Goal: Task Accomplishment & Management: Use online tool/utility

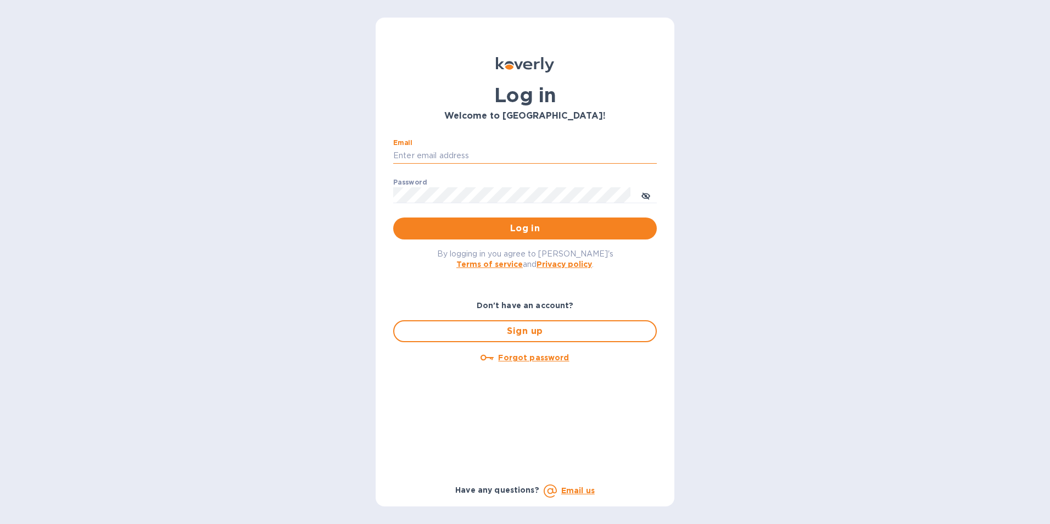
click at [420, 158] on input "Email" at bounding box center [525, 156] width 264 height 16
type input "[EMAIL_ADDRESS][DOMAIN_NAME]"
click at [520, 229] on span "Log in" at bounding box center [525, 228] width 246 height 13
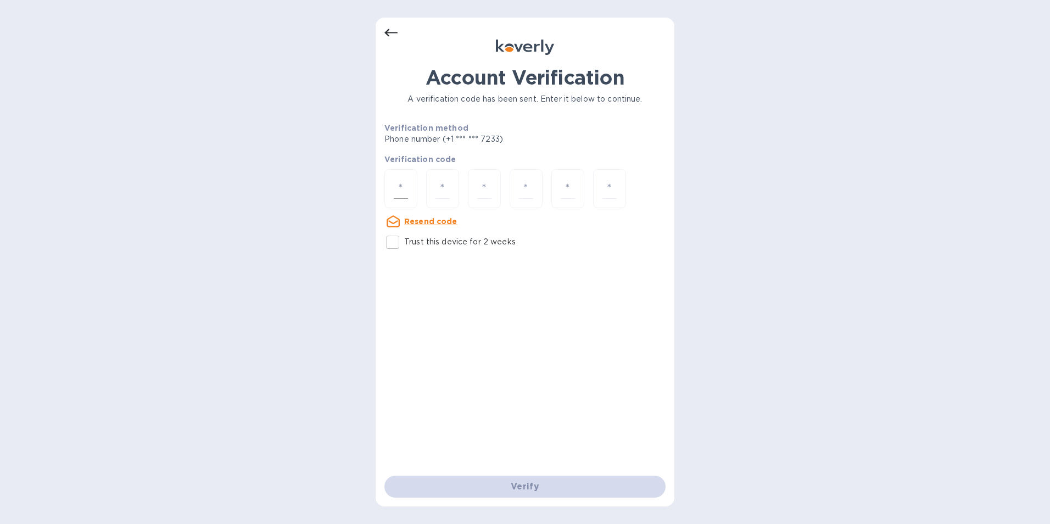
click at [393, 182] on div at bounding box center [400, 188] width 33 height 39
type input "4"
type input "7"
type input "0"
type input "6"
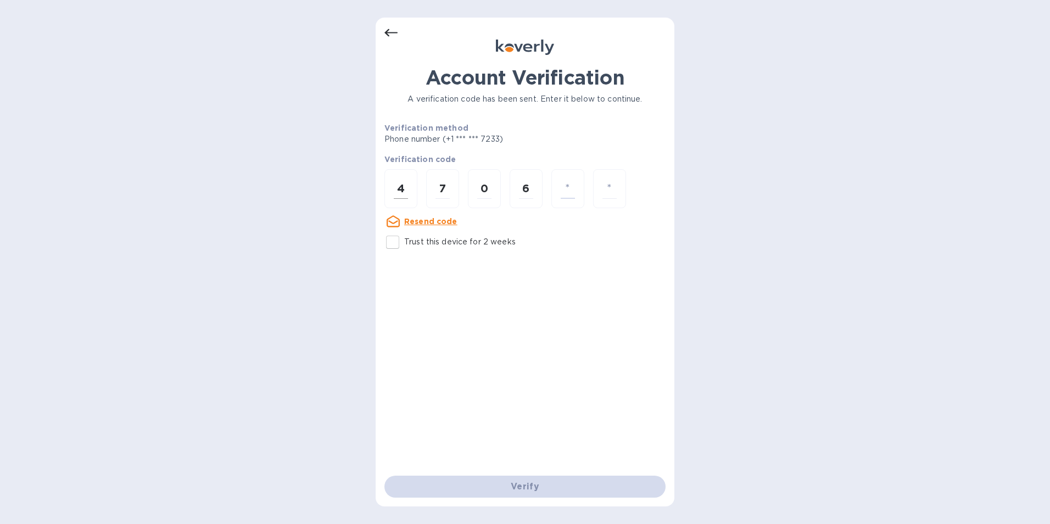
type input "6"
type input "7"
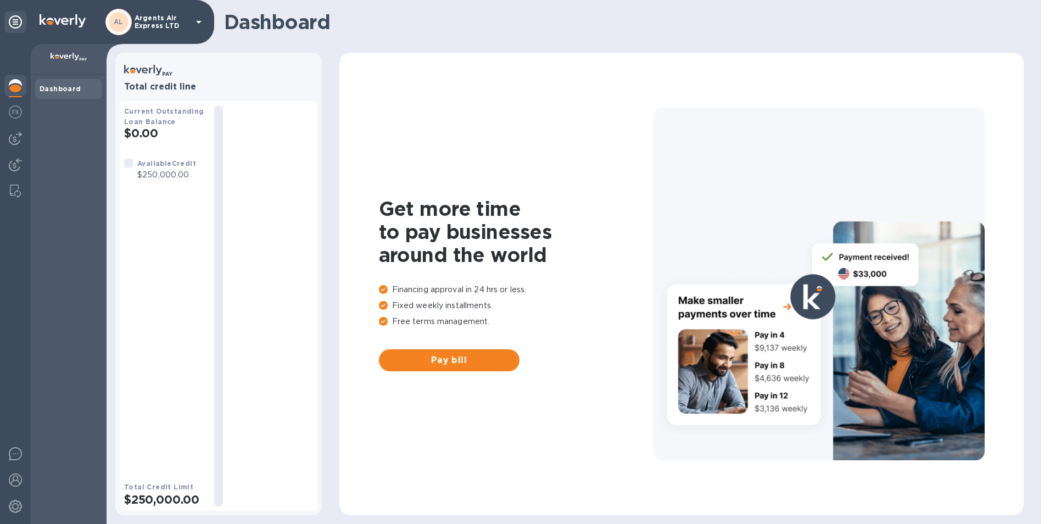
click at [70, 91] on b "Dashboard" at bounding box center [61, 89] width 42 height 8
click at [16, 113] on img at bounding box center [15, 111] width 13 height 13
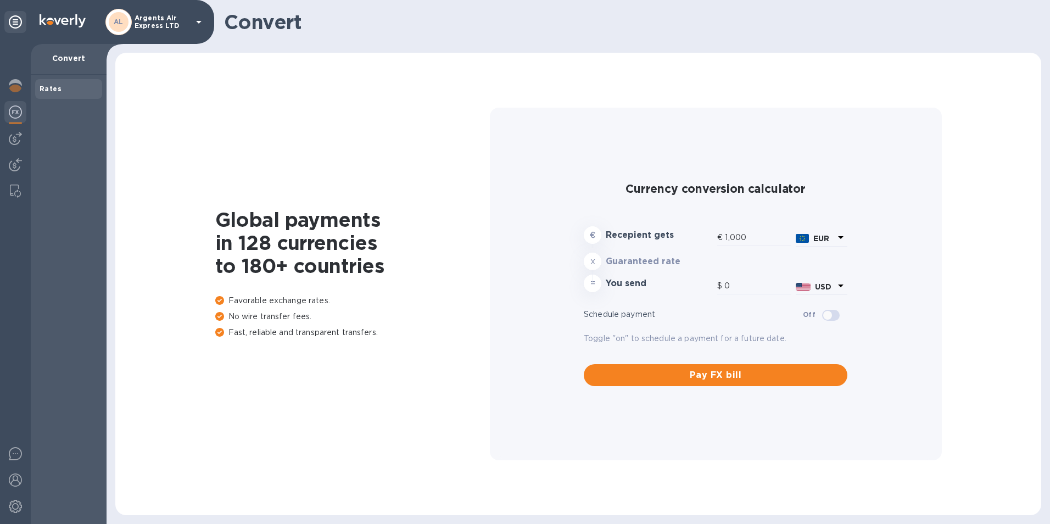
type input "1,175.86"
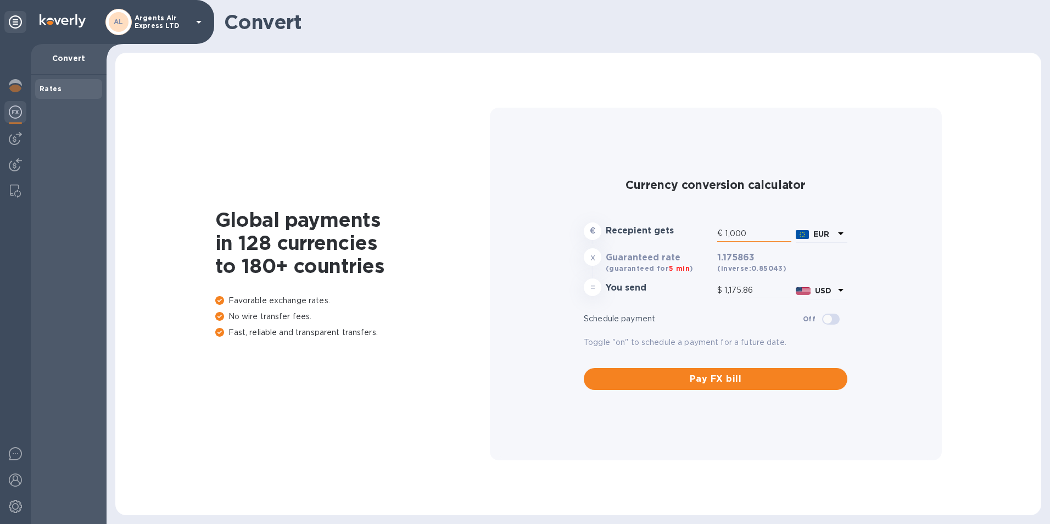
click at [763, 237] on input "1,000" at bounding box center [758, 233] width 66 height 16
drag, startPoint x: 765, startPoint y: 234, endPoint x: 714, endPoint y: 232, distance: 51.1
click at [723, 237] on div "€ 1,000" at bounding box center [754, 233] width 74 height 16
type input "1"
type input "1.18"
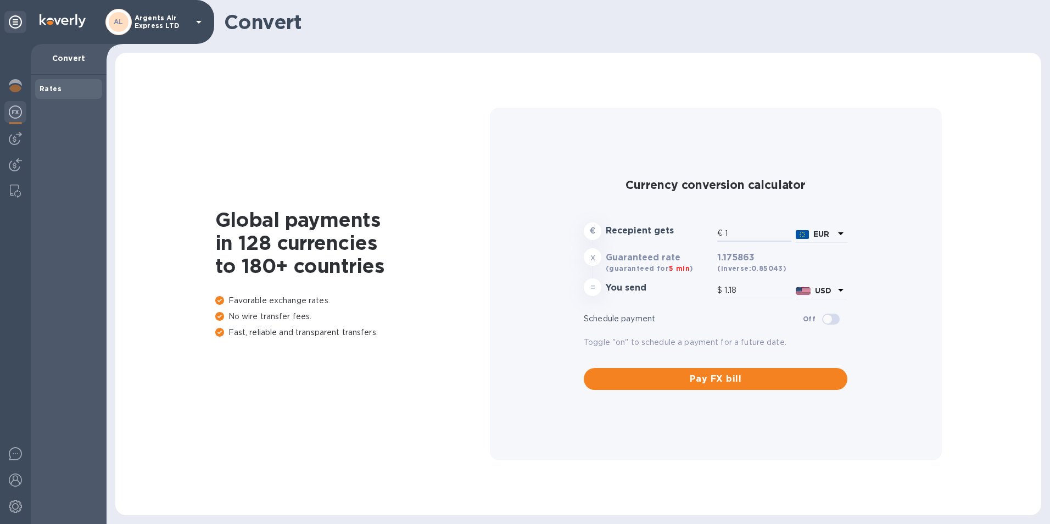
type input "18"
type input "21.17"
type input "186"
type input "218.71"
type input "1,860"
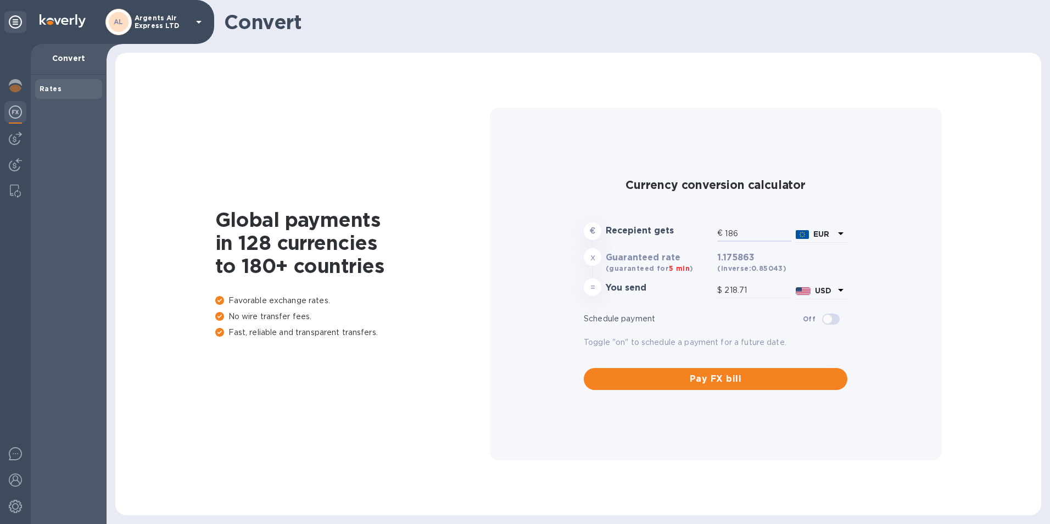
type input "2,187.11"
type input "1,860.2"
type input "2,187.34"
type input "1,860.24"
type input "2,187.39"
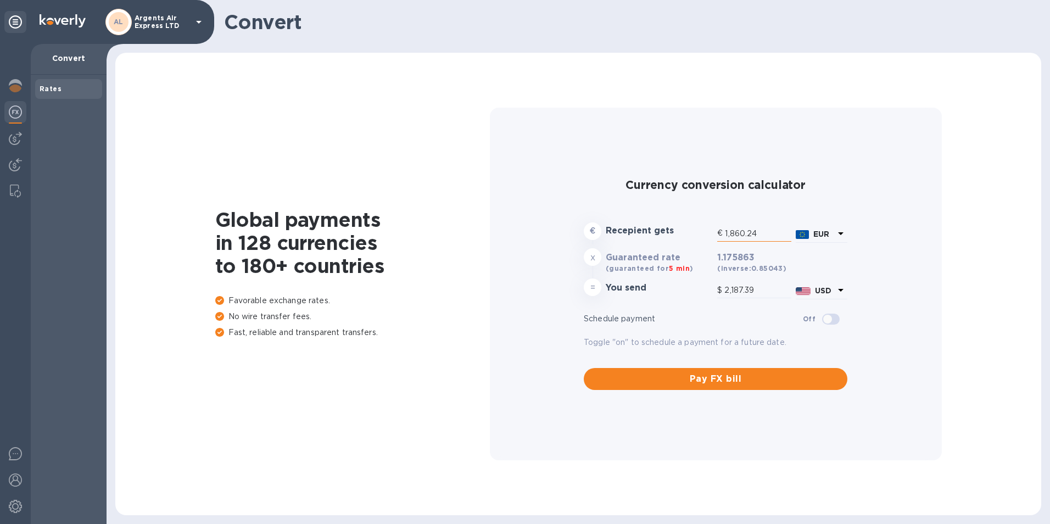
drag, startPoint x: 773, startPoint y: 233, endPoint x: 726, endPoint y: 232, distance: 46.7
click at [726, 232] on input "1,860.24" at bounding box center [758, 233] width 66 height 16
click at [766, 236] on input "1,860.24" at bounding box center [758, 233] width 66 height 16
drag, startPoint x: 756, startPoint y: 232, endPoint x: 722, endPoint y: 236, distance: 34.3
click at [723, 234] on div "€ 1,860.24" at bounding box center [754, 233] width 74 height 16
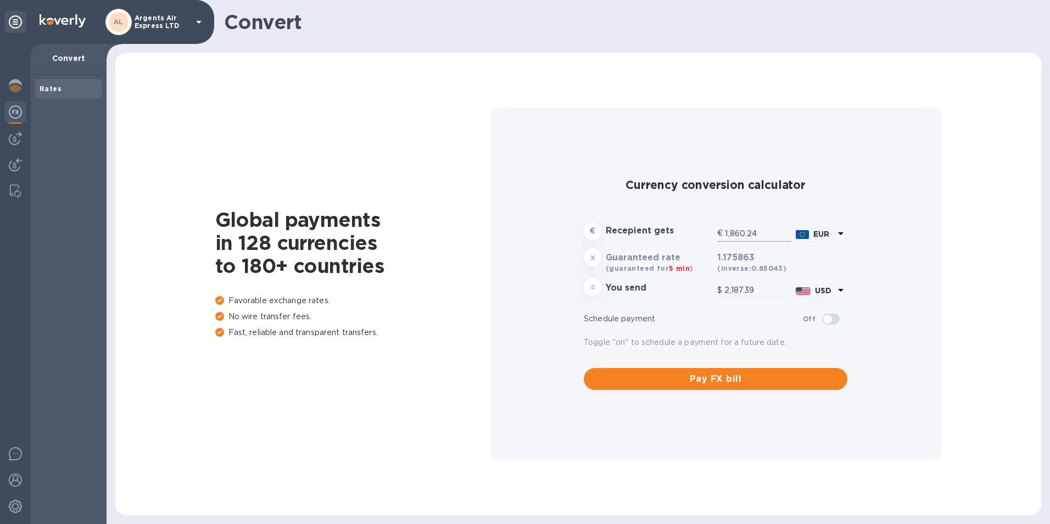
type input "1"
type input "1.18"
type input "14"
type input "16.46"
type input "149"
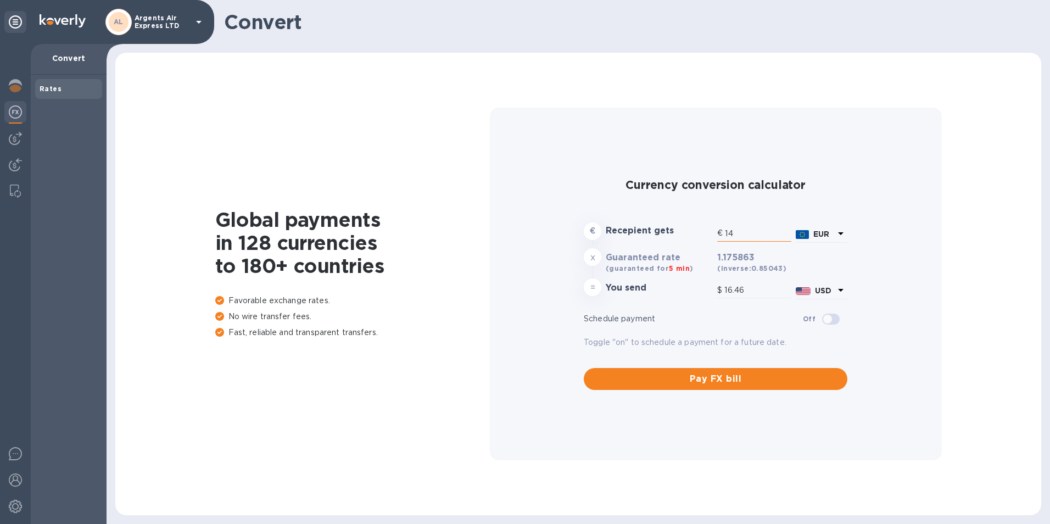
type input "175.2"
type input "1,490"
type input "1,752.04"
click at [760, 234] on input "1,490." at bounding box center [758, 233] width 66 height 16
click at [764, 238] on input "1,490.00" at bounding box center [758, 233] width 66 height 16
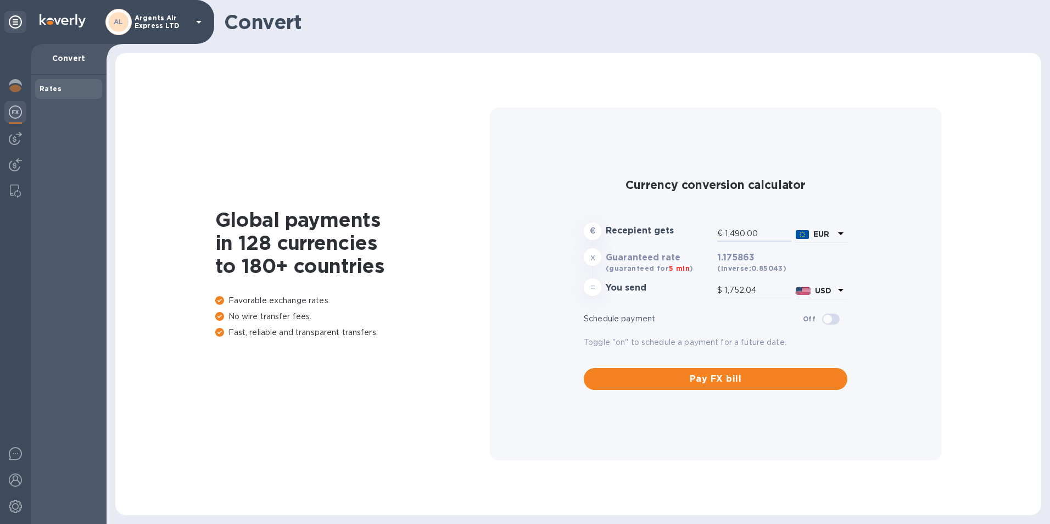
drag, startPoint x: 764, startPoint y: 234, endPoint x: 646, endPoint y: 242, distance: 118.3
click at [646, 242] on div "€ Recepient gets € 1,490.00 EUR" at bounding box center [716, 233] width 268 height 26
type input "1"
type input "1.18"
type input "14"
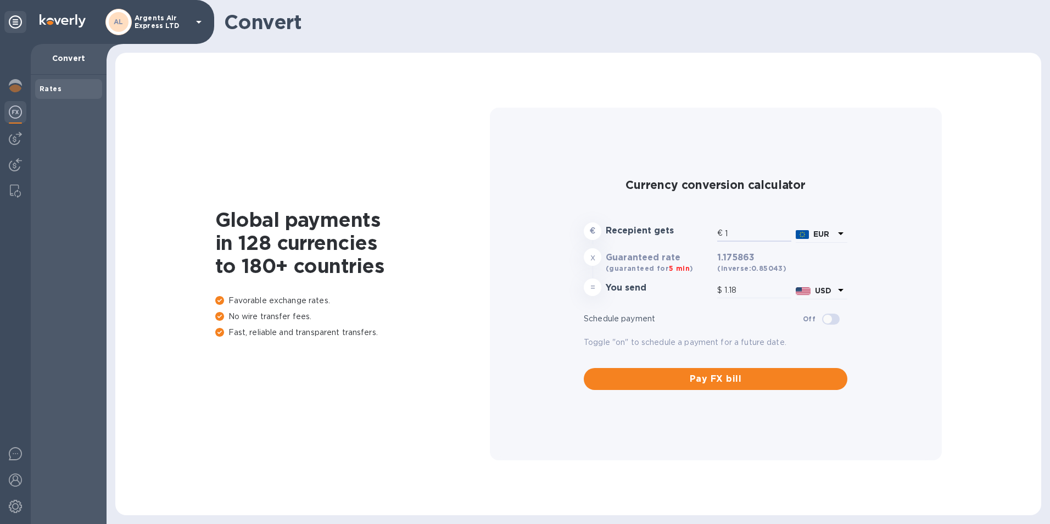
type input "16.46"
type input "149"
type input "175.2"
type input "1,490"
type input "1,752.04"
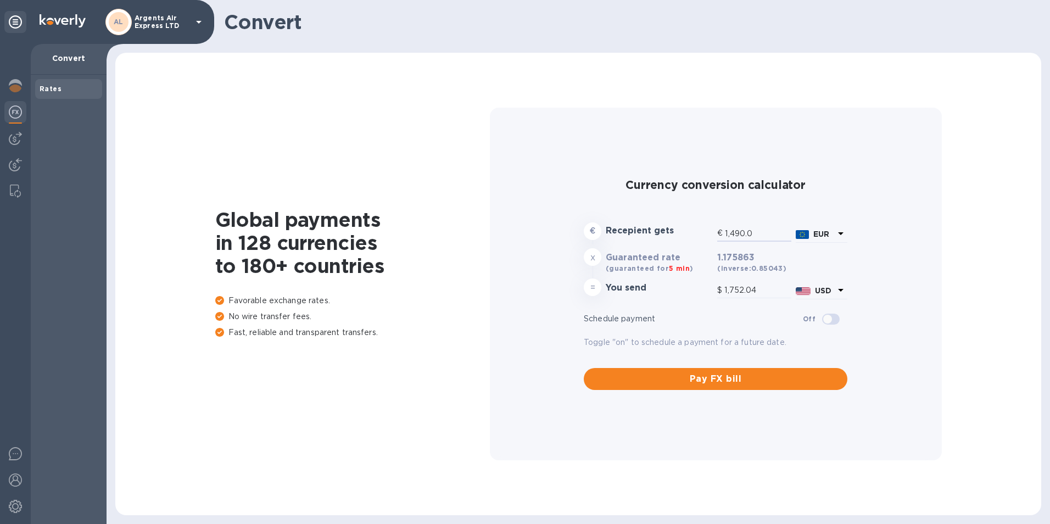
type input "1,490.00"
click at [825, 319] on input "checkbox" at bounding box center [828, 319] width 56 height 19
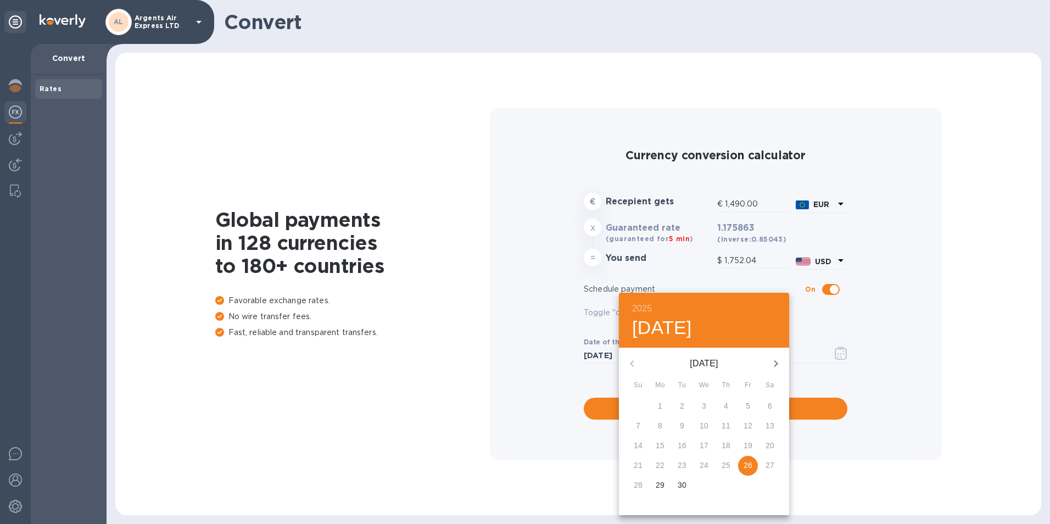
click at [835, 291] on div at bounding box center [525, 262] width 1050 height 524
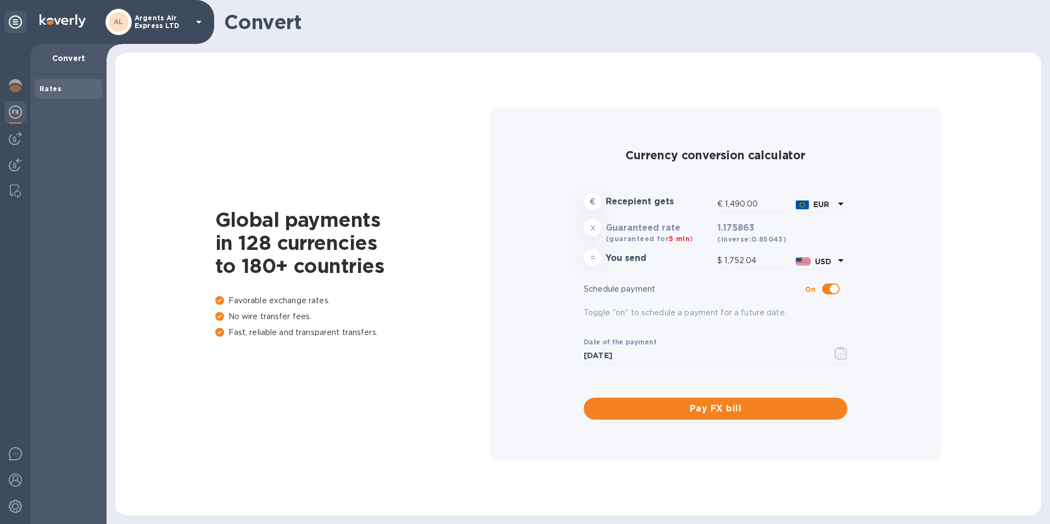
click at [835, 291] on input "checkbox" at bounding box center [834, 289] width 56 height 19
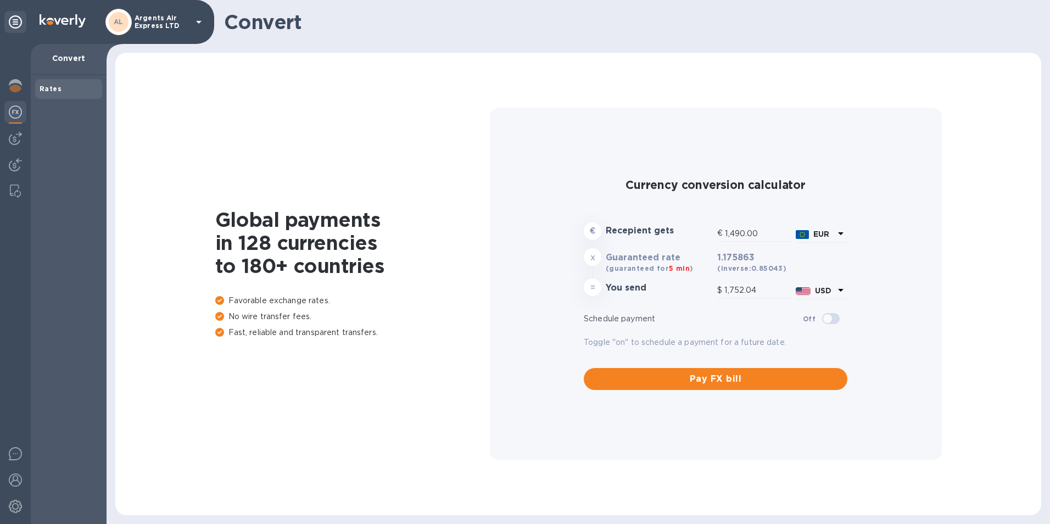
click at [823, 321] on input "checkbox" at bounding box center [828, 318] width 56 height 19
checkbox input "true"
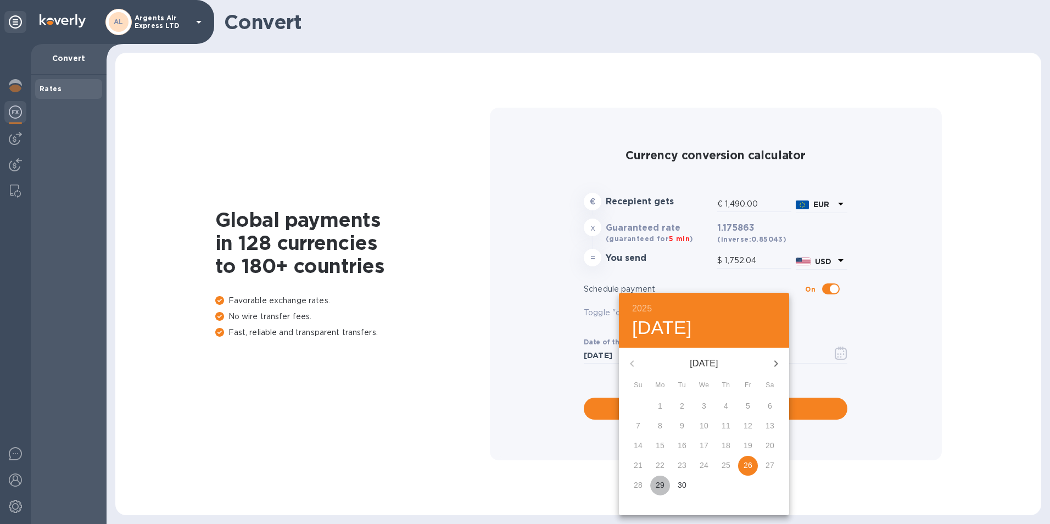
click at [663, 483] on p "29" at bounding box center [660, 484] width 9 height 11
type input "[DATE]"
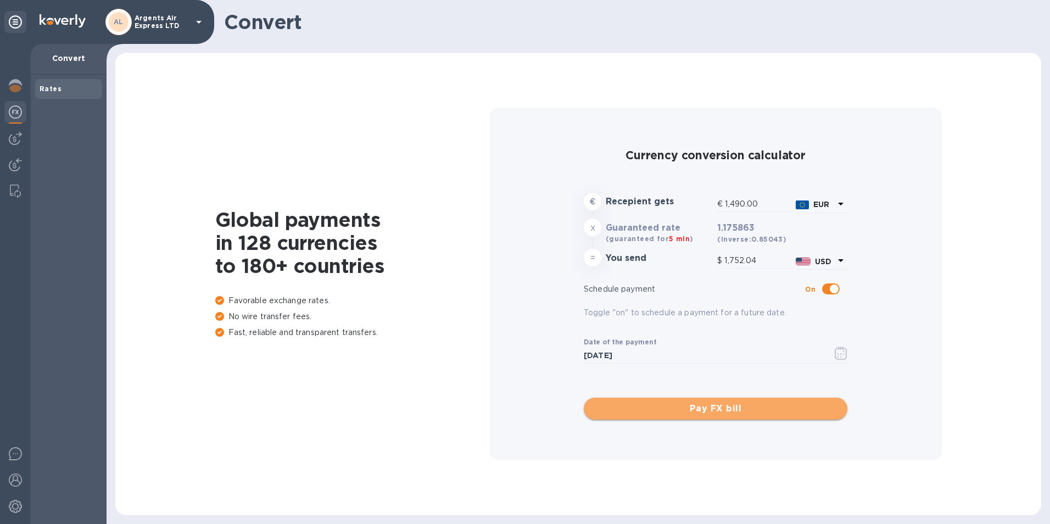
click at [706, 411] on span "Pay FX bill" at bounding box center [716, 408] width 246 height 13
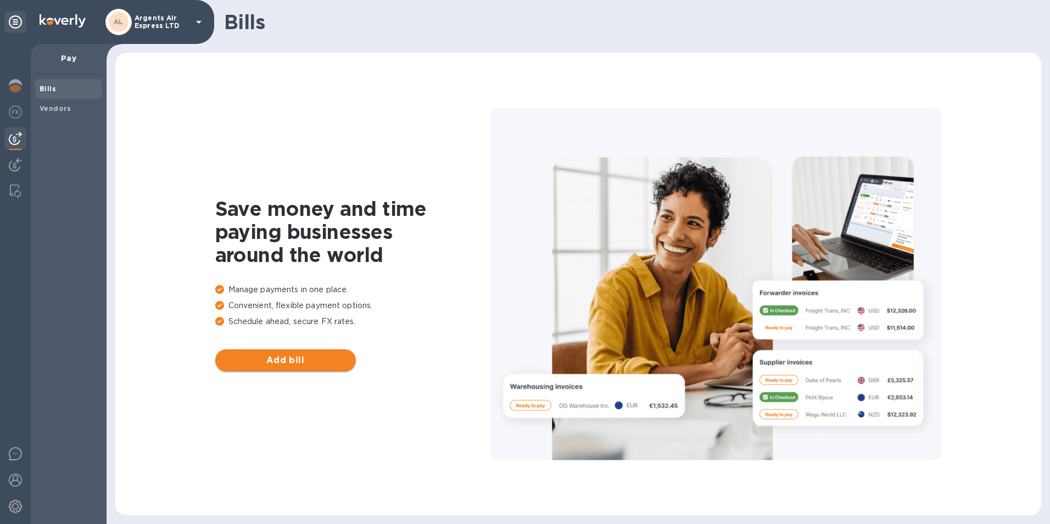
click at [271, 360] on span "Add bill" at bounding box center [285, 360] width 123 height 13
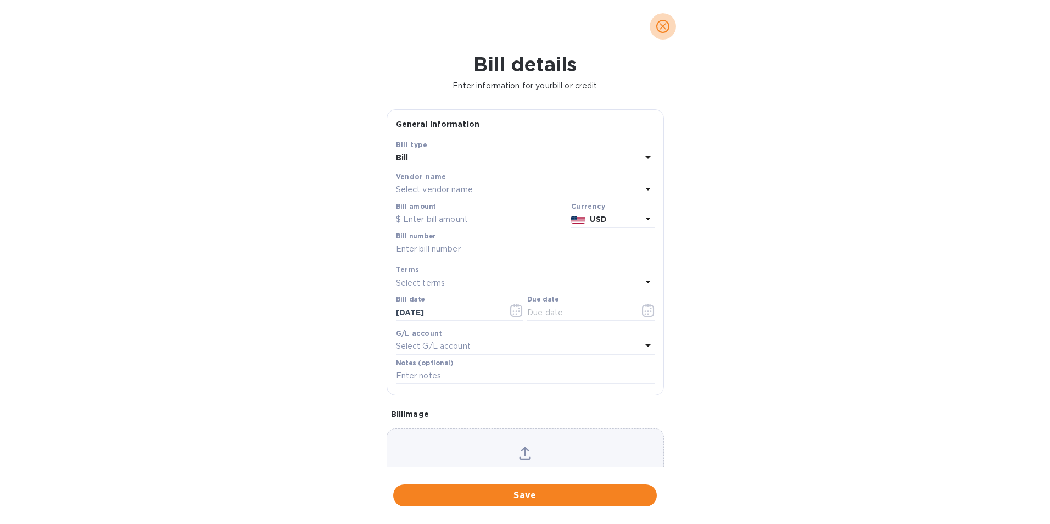
click at [663, 28] on icon "close" at bounding box center [662, 26] width 11 height 11
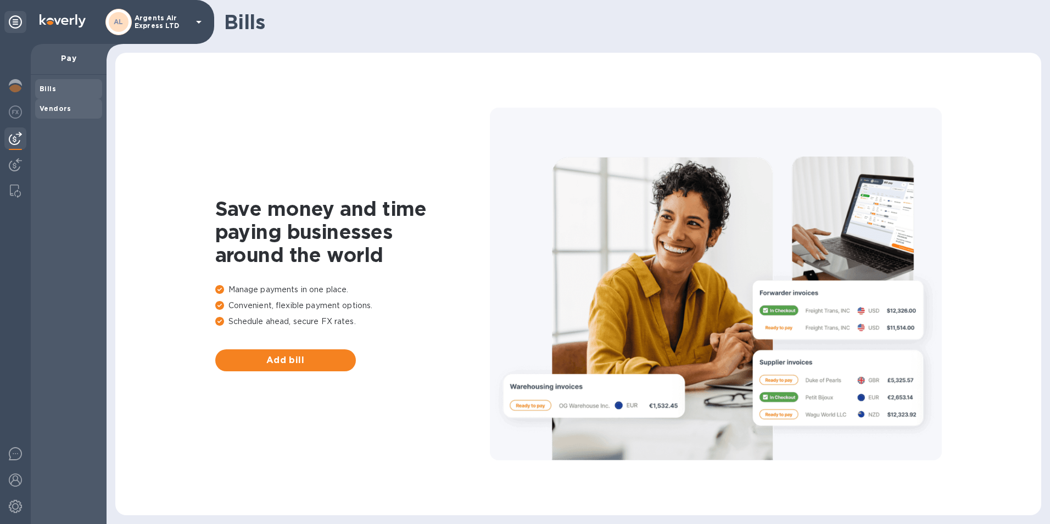
click at [58, 107] on b "Vendors" at bounding box center [56, 108] width 32 height 8
click at [278, 360] on span "Add vendor" at bounding box center [285, 360] width 123 height 13
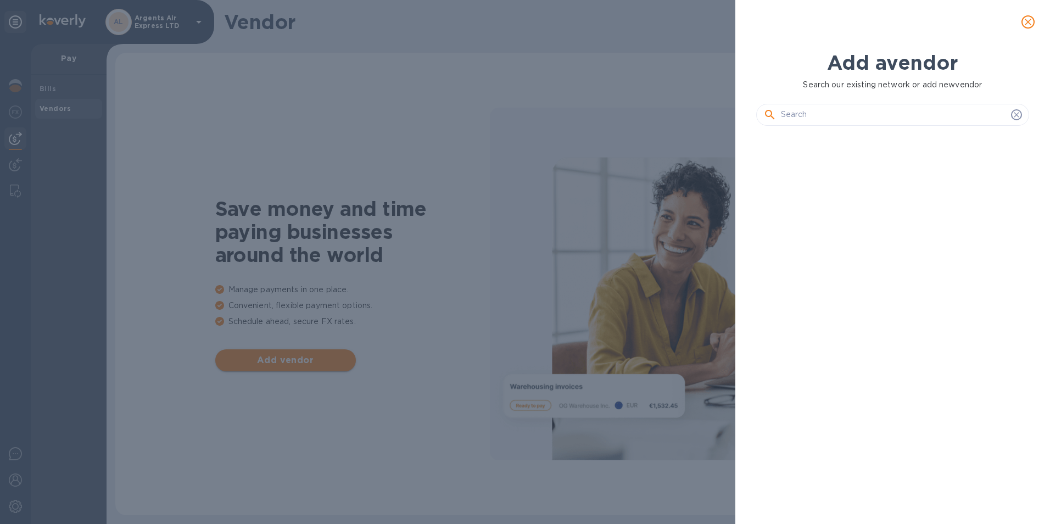
scroll to position [352, 278]
click at [861, 113] on input "text" at bounding box center [894, 115] width 226 height 16
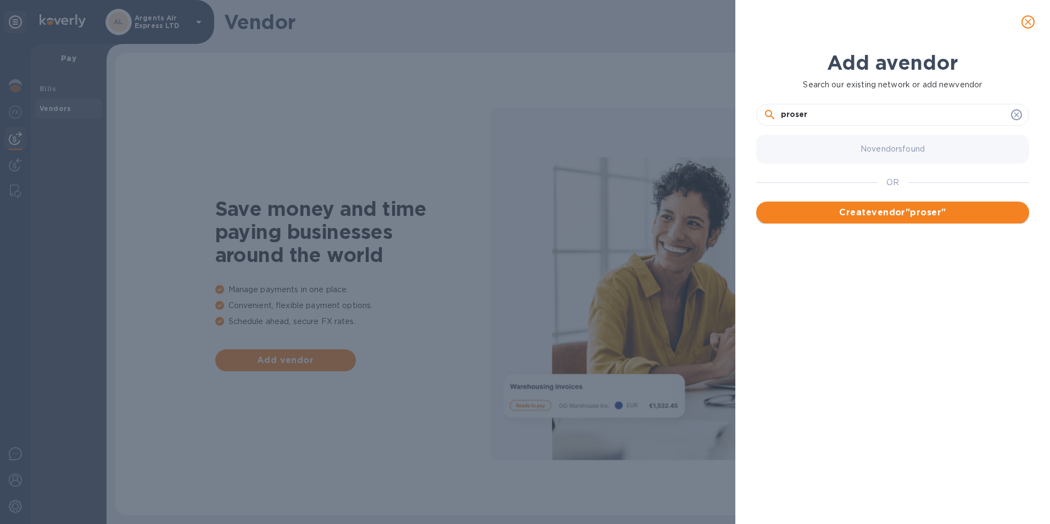
type input "proser"
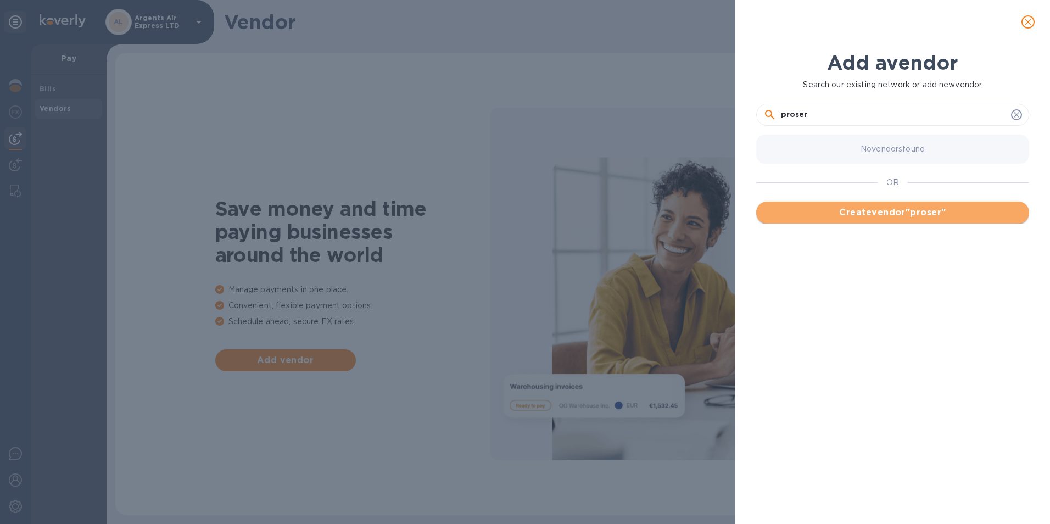
click at [865, 218] on span "Create vendor " proser "" at bounding box center [892, 212] width 255 height 13
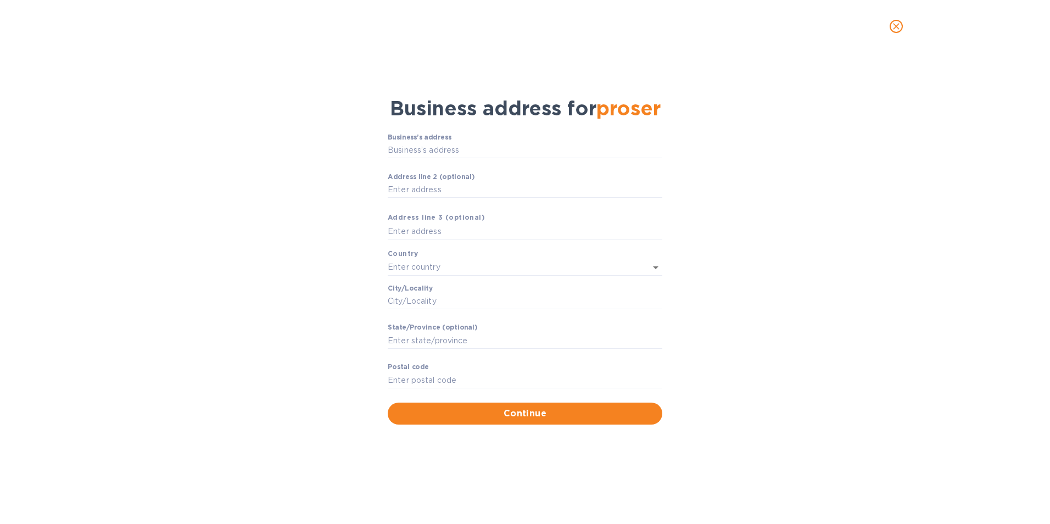
click at [897, 26] on icon "close" at bounding box center [896, 26] width 11 height 11
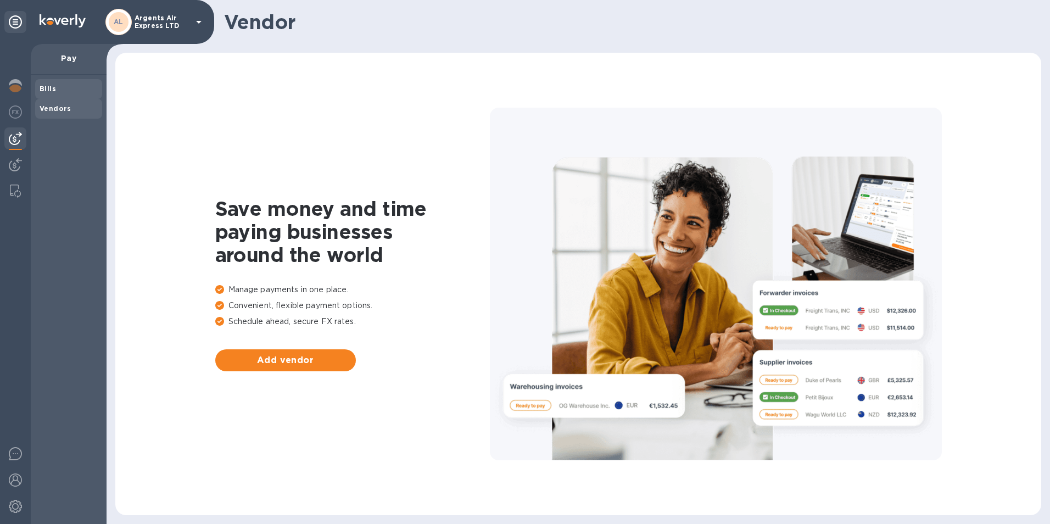
click at [53, 86] on b "Bills" at bounding box center [48, 89] width 16 height 8
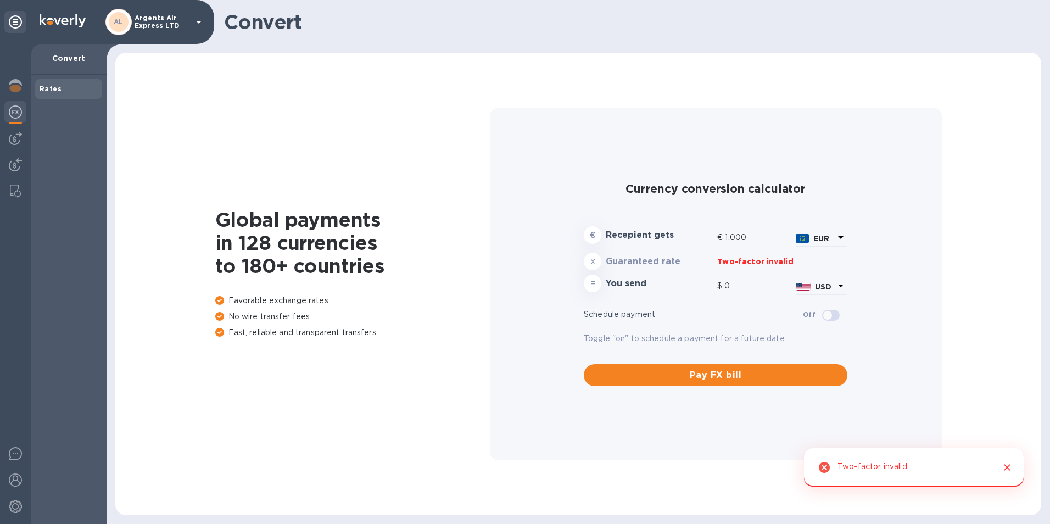
click at [12, 108] on img at bounding box center [15, 111] width 13 height 13
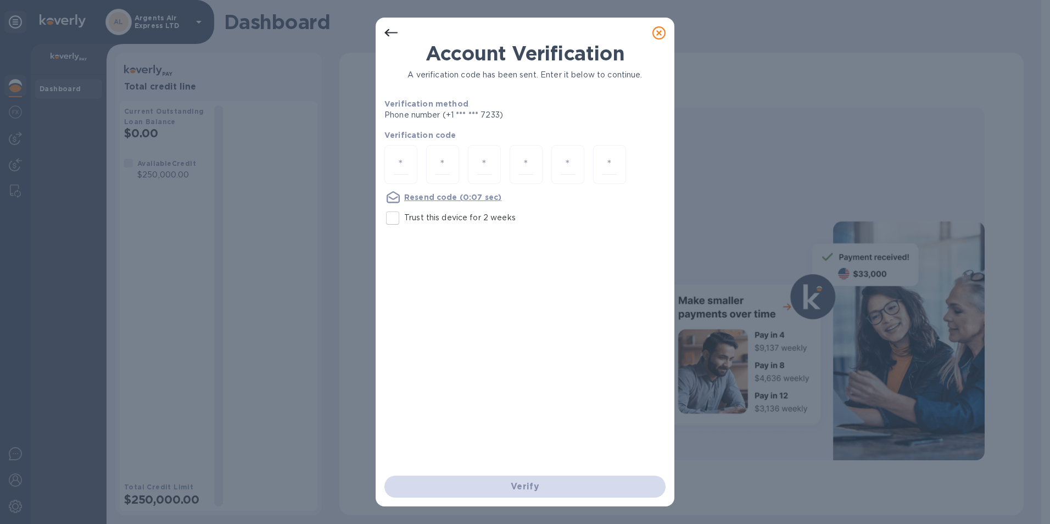
click at [656, 31] on icon at bounding box center [658, 32] width 13 height 13
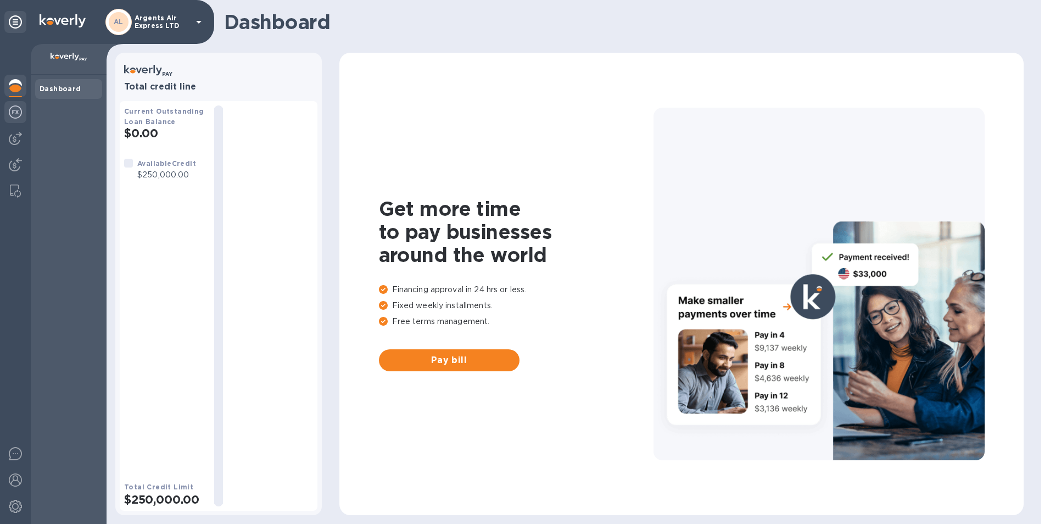
click at [13, 113] on img at bounding box center [15, 111] width 13 height 13
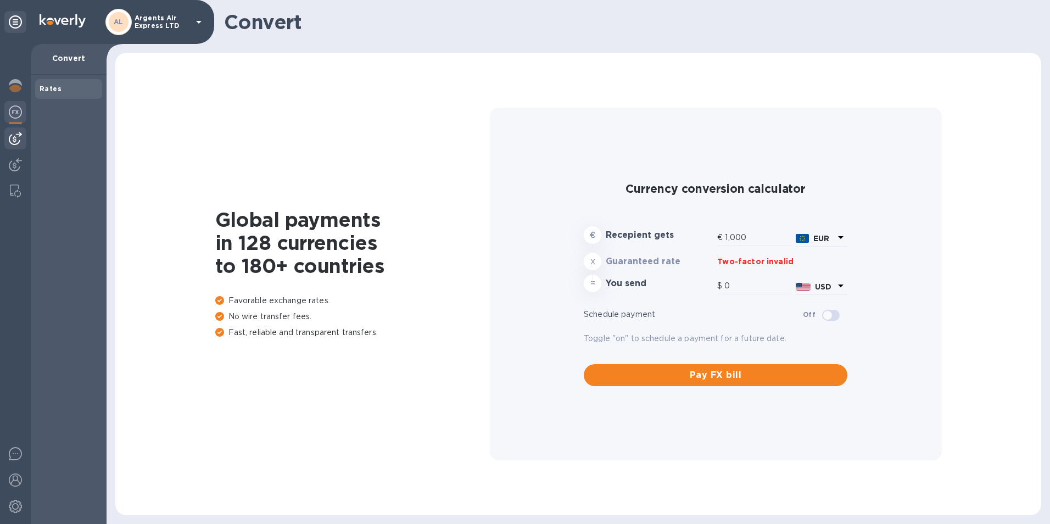
click at [14, 140] on img at bounding box center [15, 138] width 13 height 13
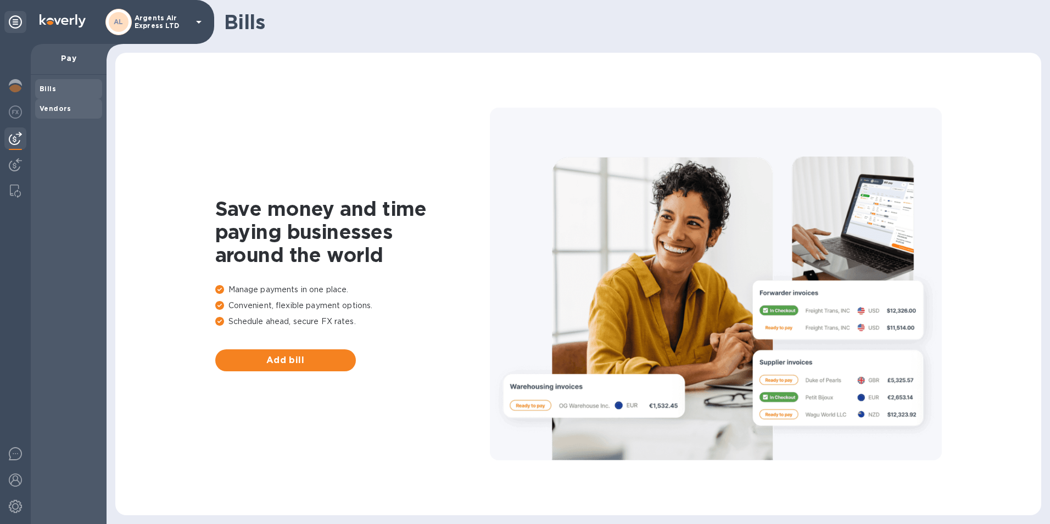
click at [56, 110] on b "Vendors" at bounding box center [56, 108] width 32 height 8
click at [302, 360] on span "Add vendor" at bounding box center [285, 360] width 123 height 13
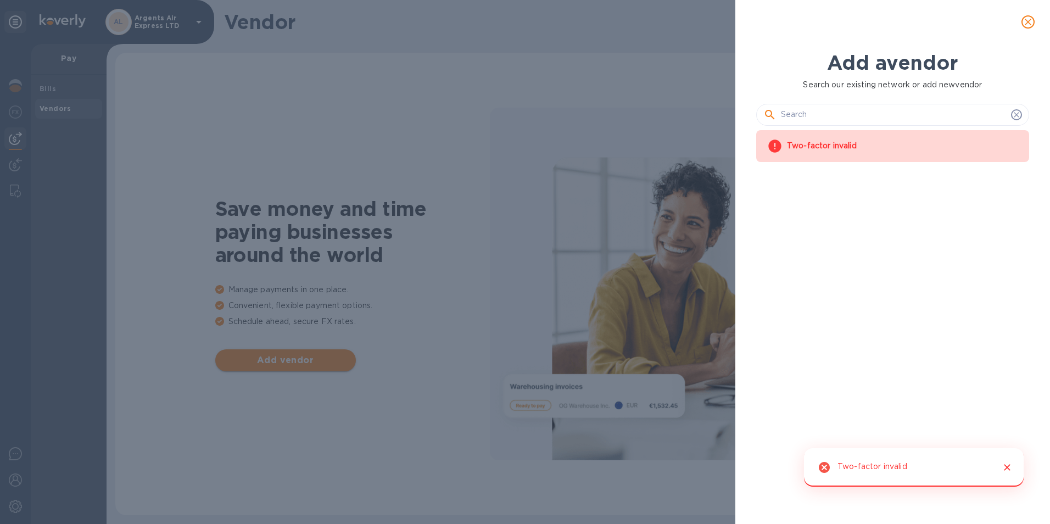
scroll to position [352, 278]
click at [20, 87] on div "Add a vendor Search our existing network or add new vendor Two-factor invalid" at bounding box center [525, 262] width 1050 height 524
click at [1024, 20] on icon "close" at bounding box center [1028, 21] width 11 height 11
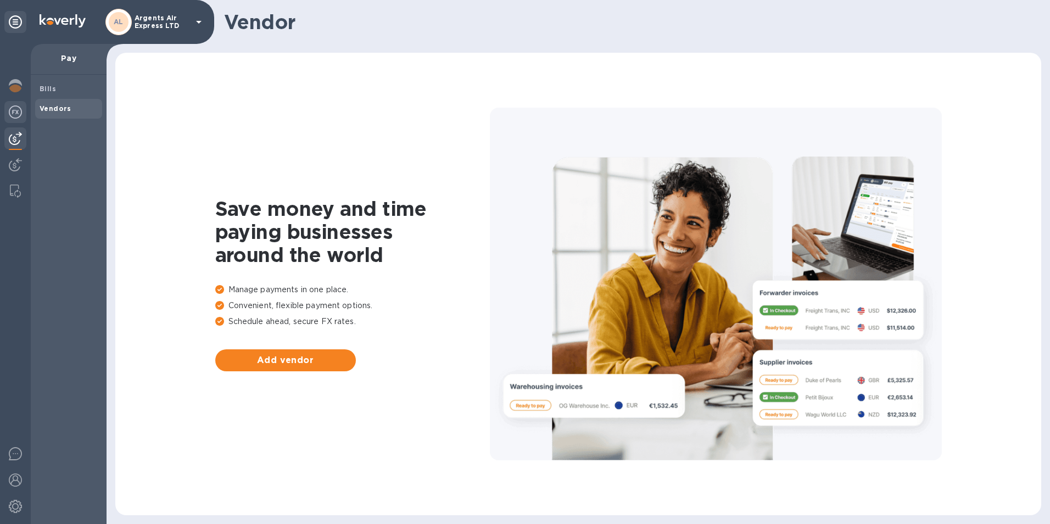
click at [12, 113] on img at bounding box center [15, 111] width 13 height 13
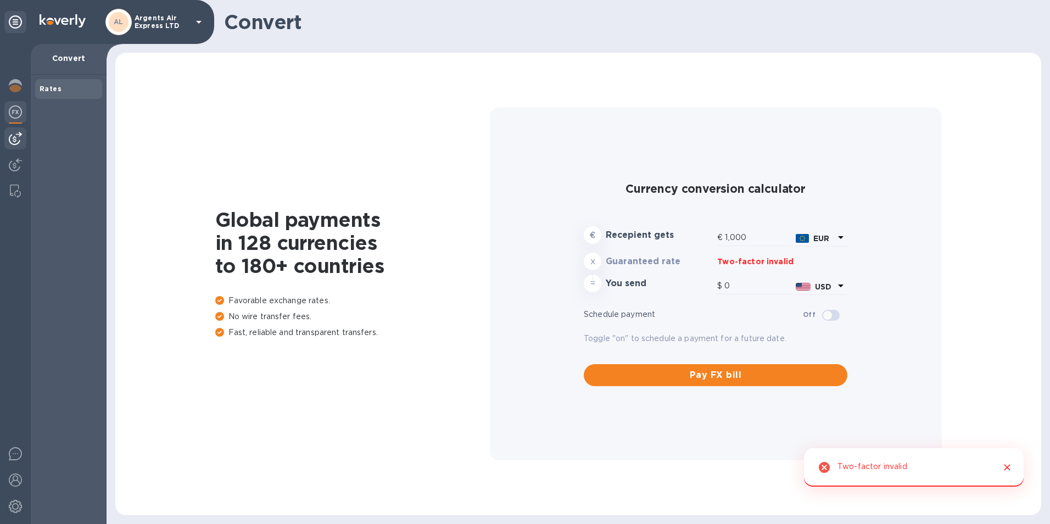
click at [17, 140] on img at bounding box center [15, 138] width 13 height 13
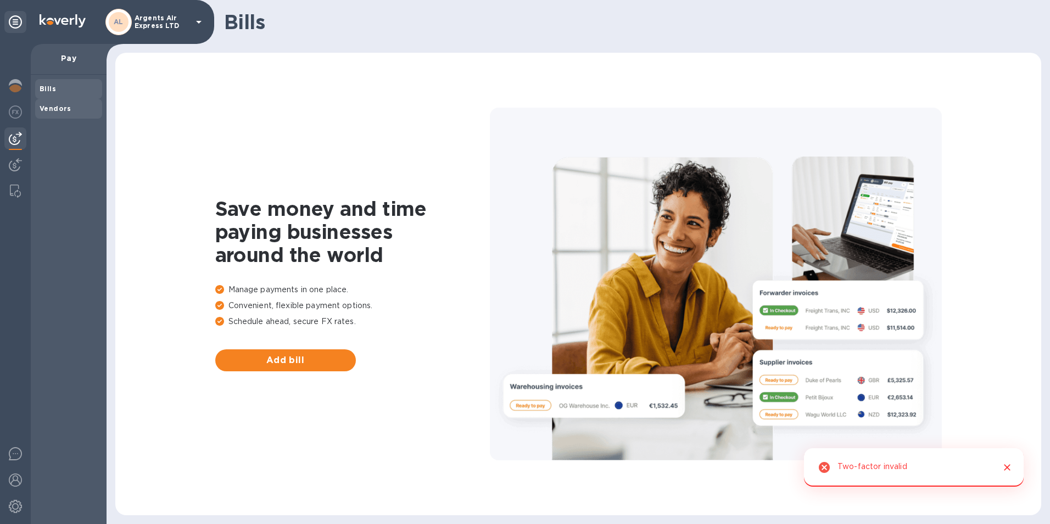
click at [59, 113] on span "Vendors" at bounding box center [56, 108] width 32 height 11
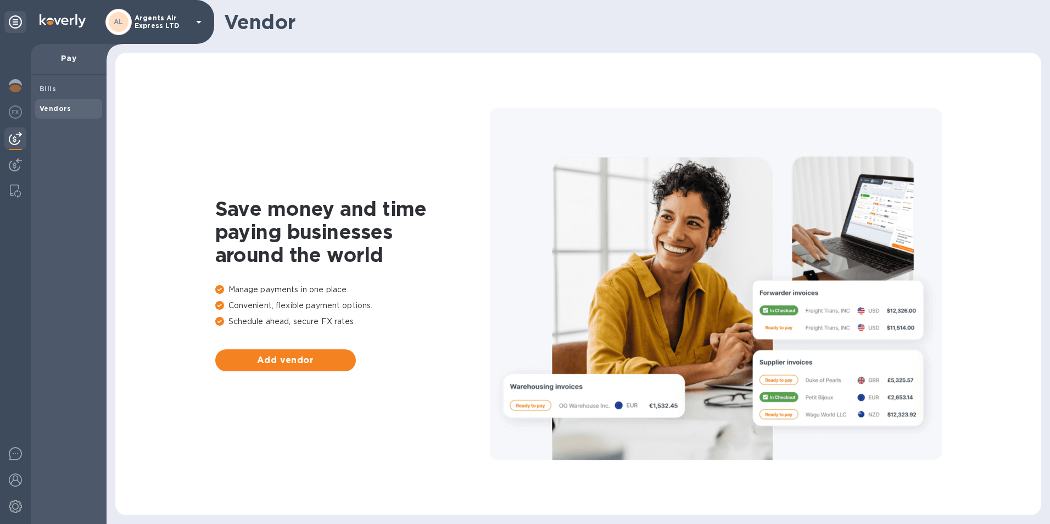
click at [15, 137] on img at bounding box center [15, 138] width 13 height 13
click at [13, 89] on img at bounding box center [15, 85] width 13 height 13
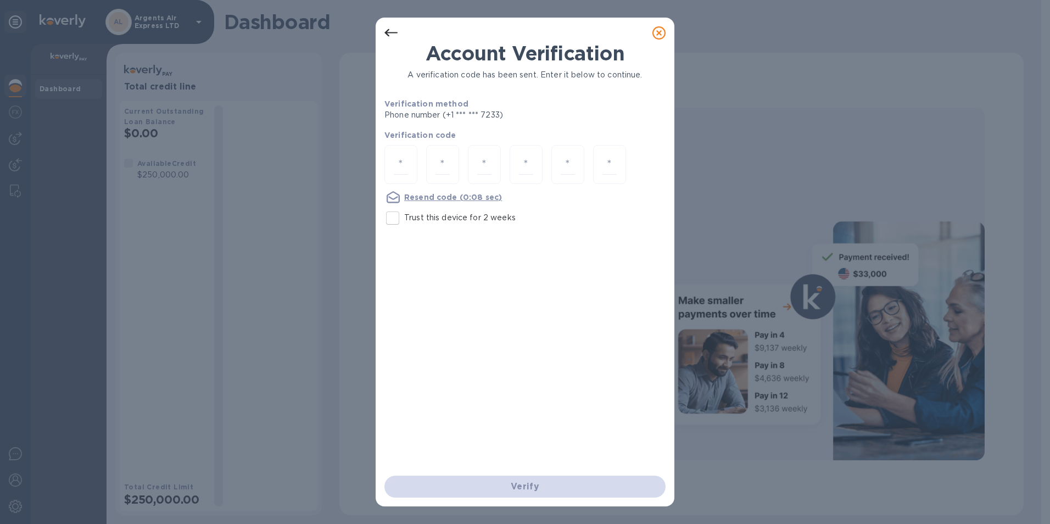
click at [652, 32] on icon at bounding box center [658, 32] width 13 height 13
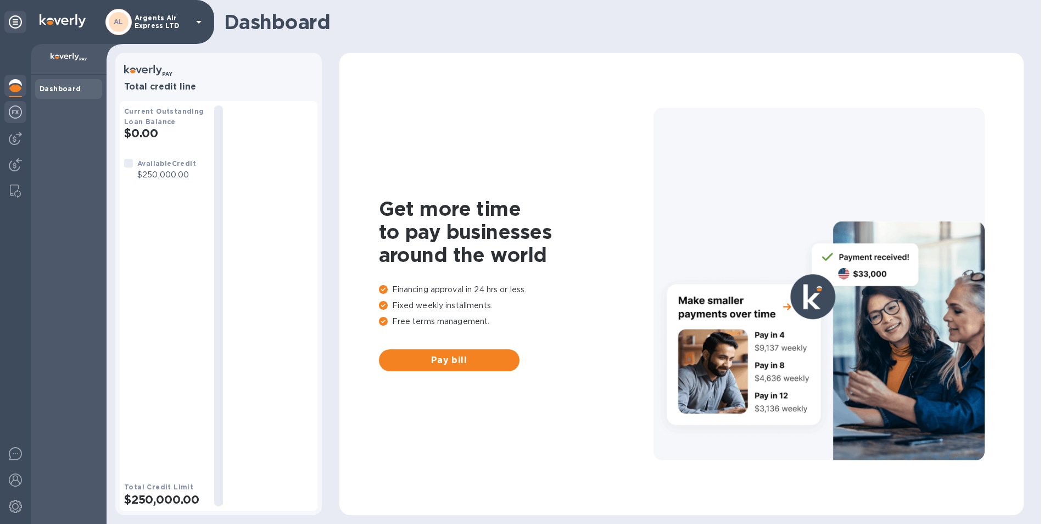
click at [19, 111] on img at bounding box center [15, 111] width 13 height 13
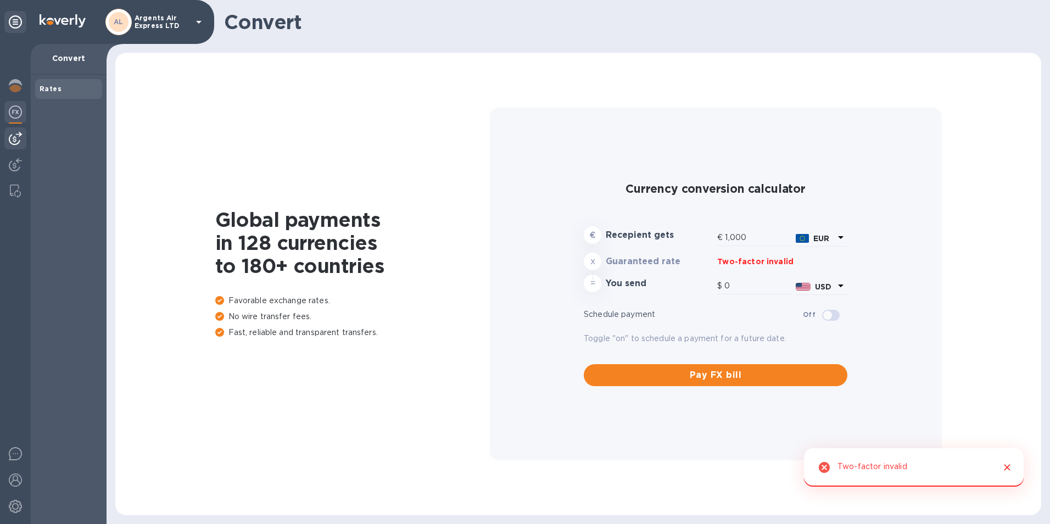
click at [16, 137] on img at bounding box center [15, 138] width 13 height 13
